Goal: Transaction & Acquisition: Purchase product/service

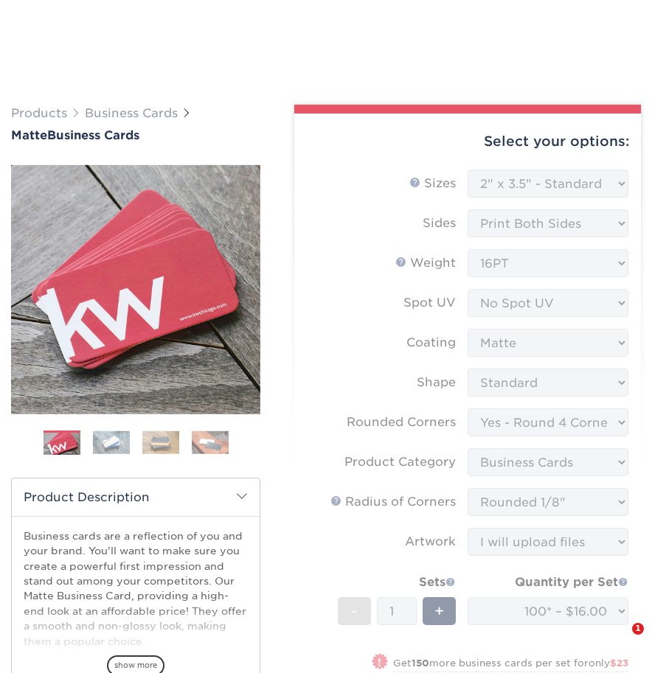
select select "2.00x3.50"
select select "7672df9e-0e0a-464d-8e1f-920c575e4da3"
select select "3b5148f1-0588-4f88-a218-97bcfdce65c1"
select select "589680c7-ee9a-431b-9d12-d7aeb1386a97"
select select "upload"
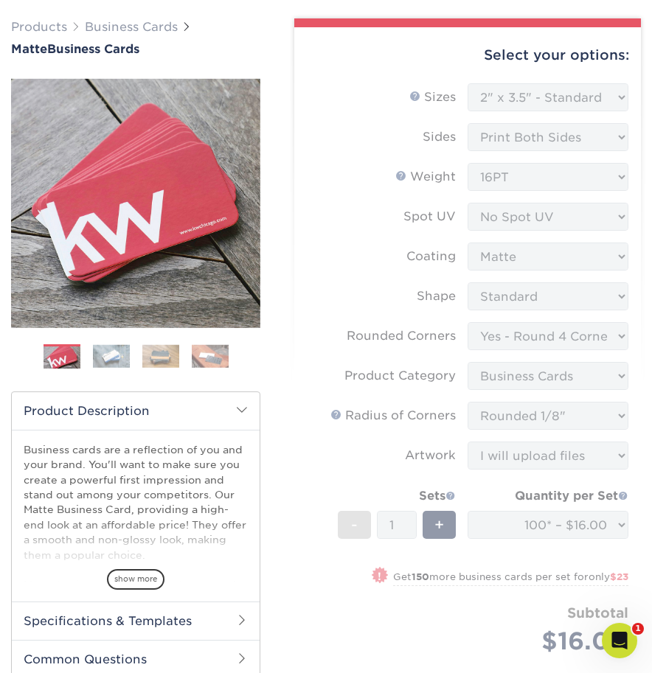
scroll to position [82, 0]
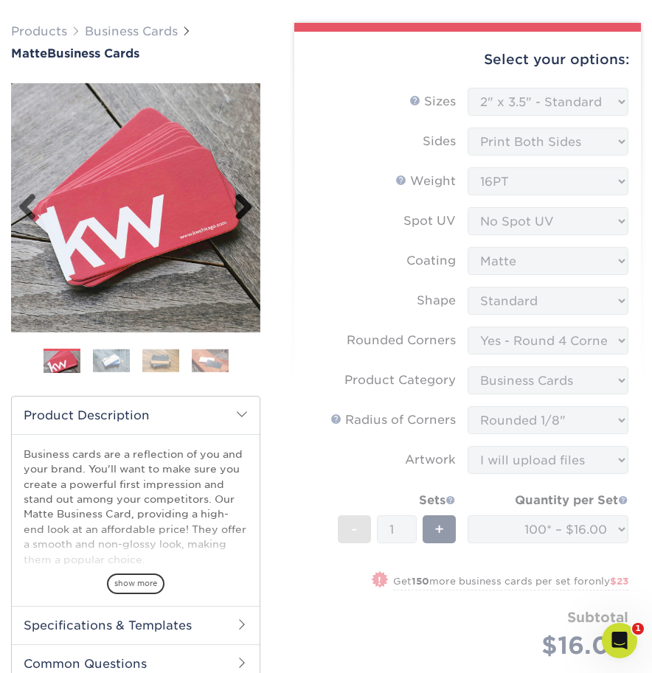
click at [248, 199] on link "Next" at bounding box center [238, 208] width 30 height 30
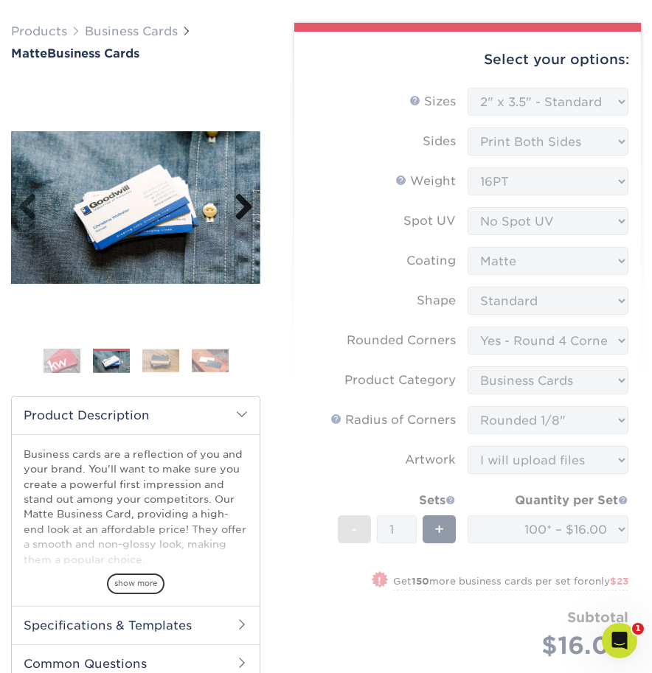
click at [244, 204] on link "Next" at bounding box center [238, 208] width 30 height 30
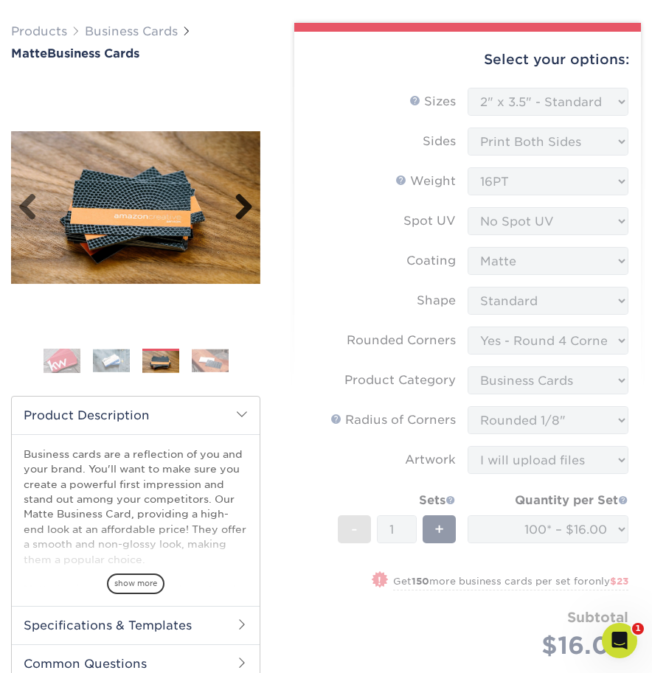
click at [242, 202] on link "Next" at bounding box center [238, 208] width 30 height 30
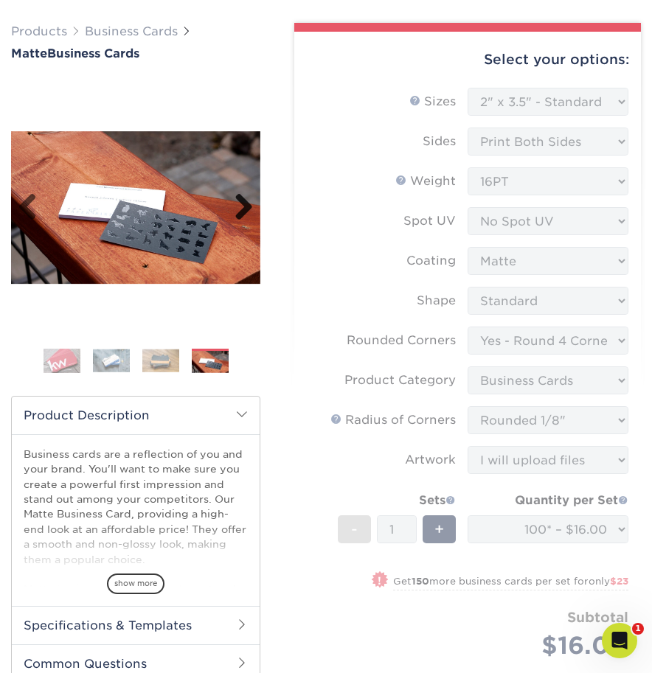
click at [242, 202] on link "Next" at bounding box center [238, 208] width 30 height 30
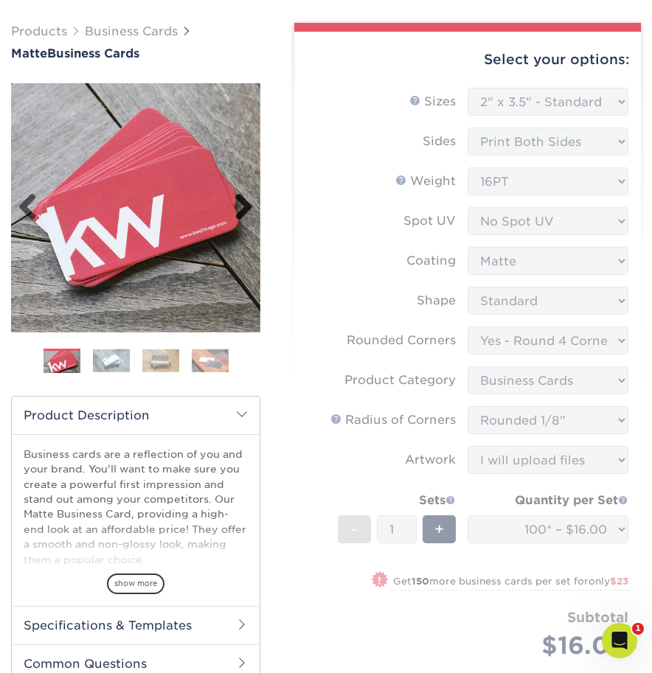
click at [242, 202] on link "Next" at bounding box center [238, 208] width 30 height 30
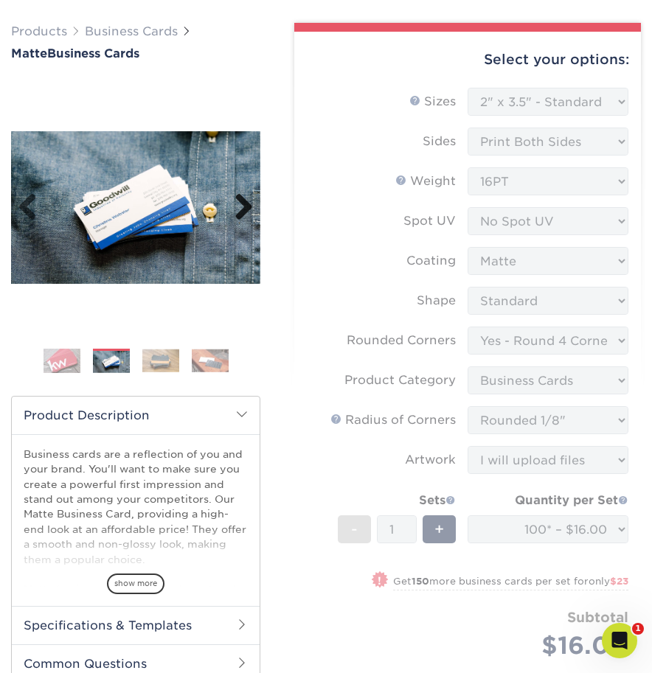
click at [242, 202] on link "Next" at bounding box center [238, 208] width 30 height 30
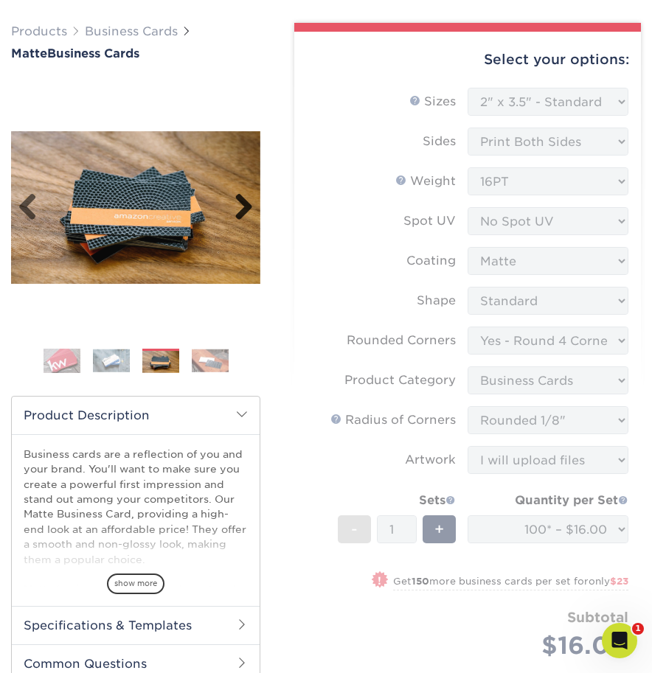
click at [242, 202] on link "Next" at bounding box center [238, 208] width 30 height 30
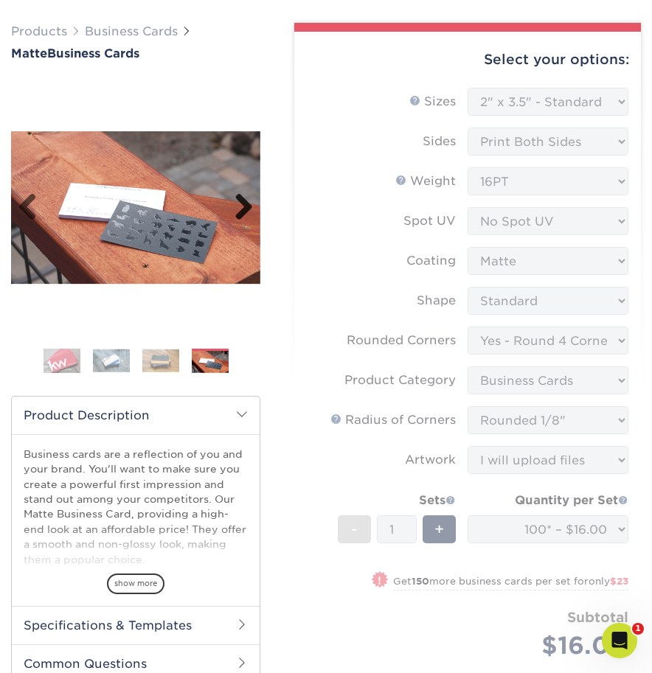
click at [242, 202] on link "Next" at bounding box center [238, 208] width 30 height 30
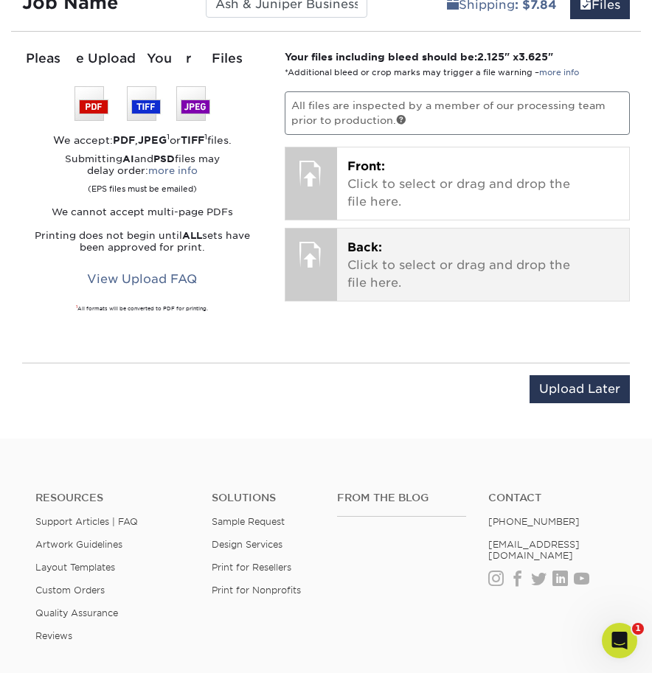
scroll to position [901, 0]
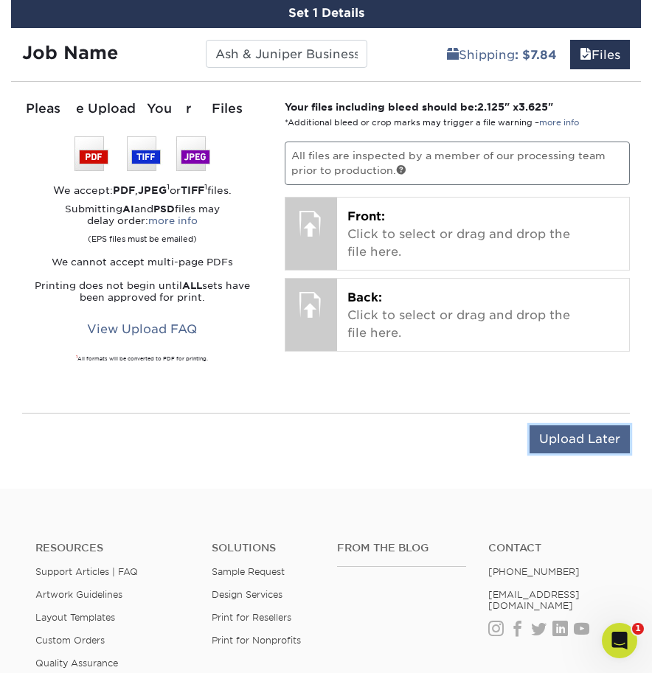
click at [553, 436] on input "Upload Later" at bounding box center [580, 440] width 100 height 28
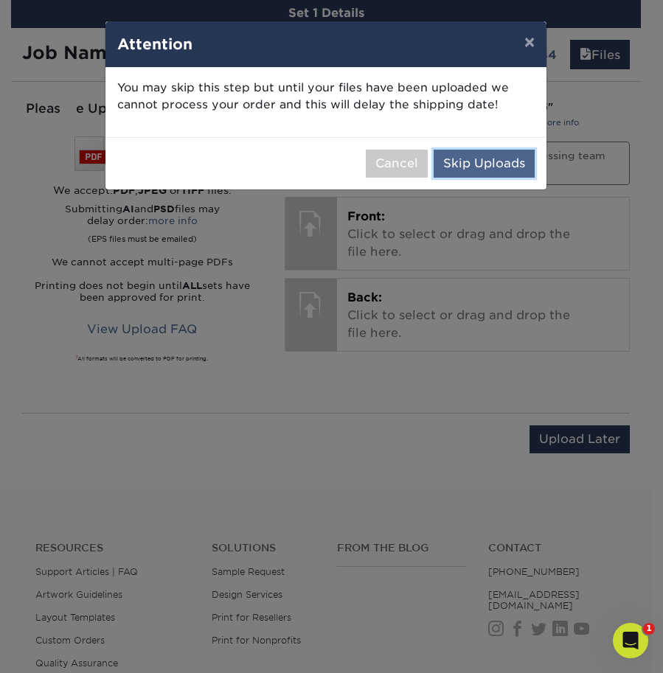
click at [467, 163] on button "Skip Uploads" at bounding box center [484, 164] width 101 height 28
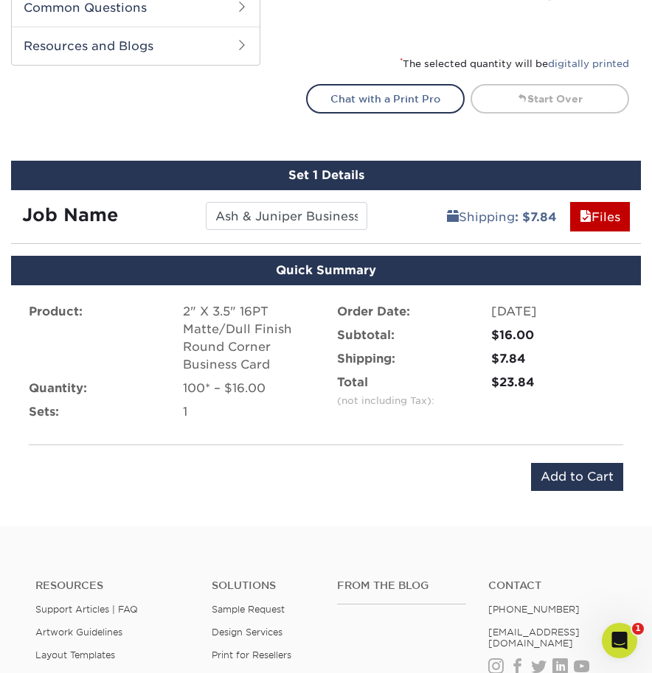
scroll to position [327, 0]
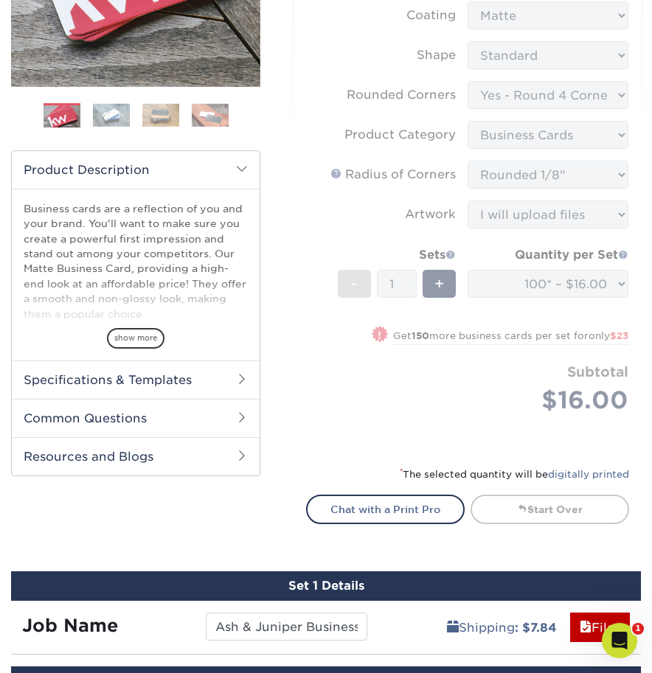
click at [361, 368] on form "Sizes Help Sizes Please Select 1.5" x 3.5" - Mini 1.75" x 3.5" - Mini 2" x 2" -…" at bounding box center [467, 145] width 323 height 606
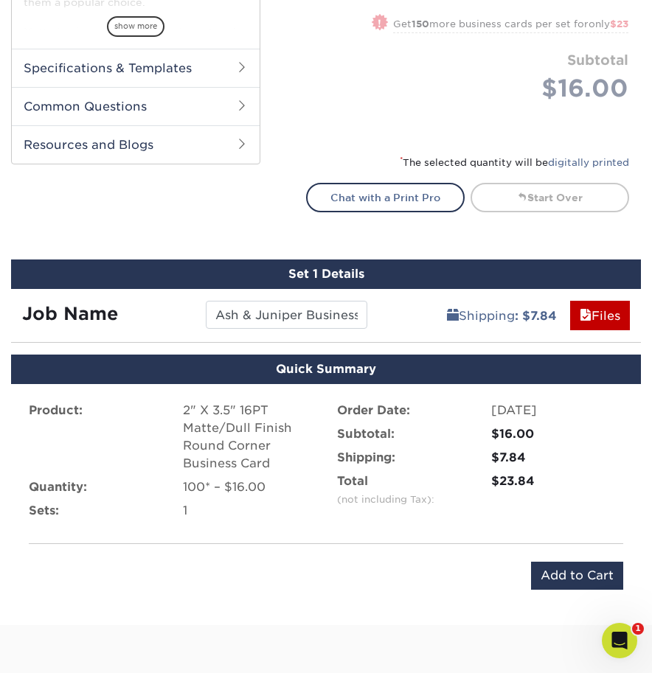
scroll to position [812, 0]
